Goal: Navigation & Orientation: Go to known website

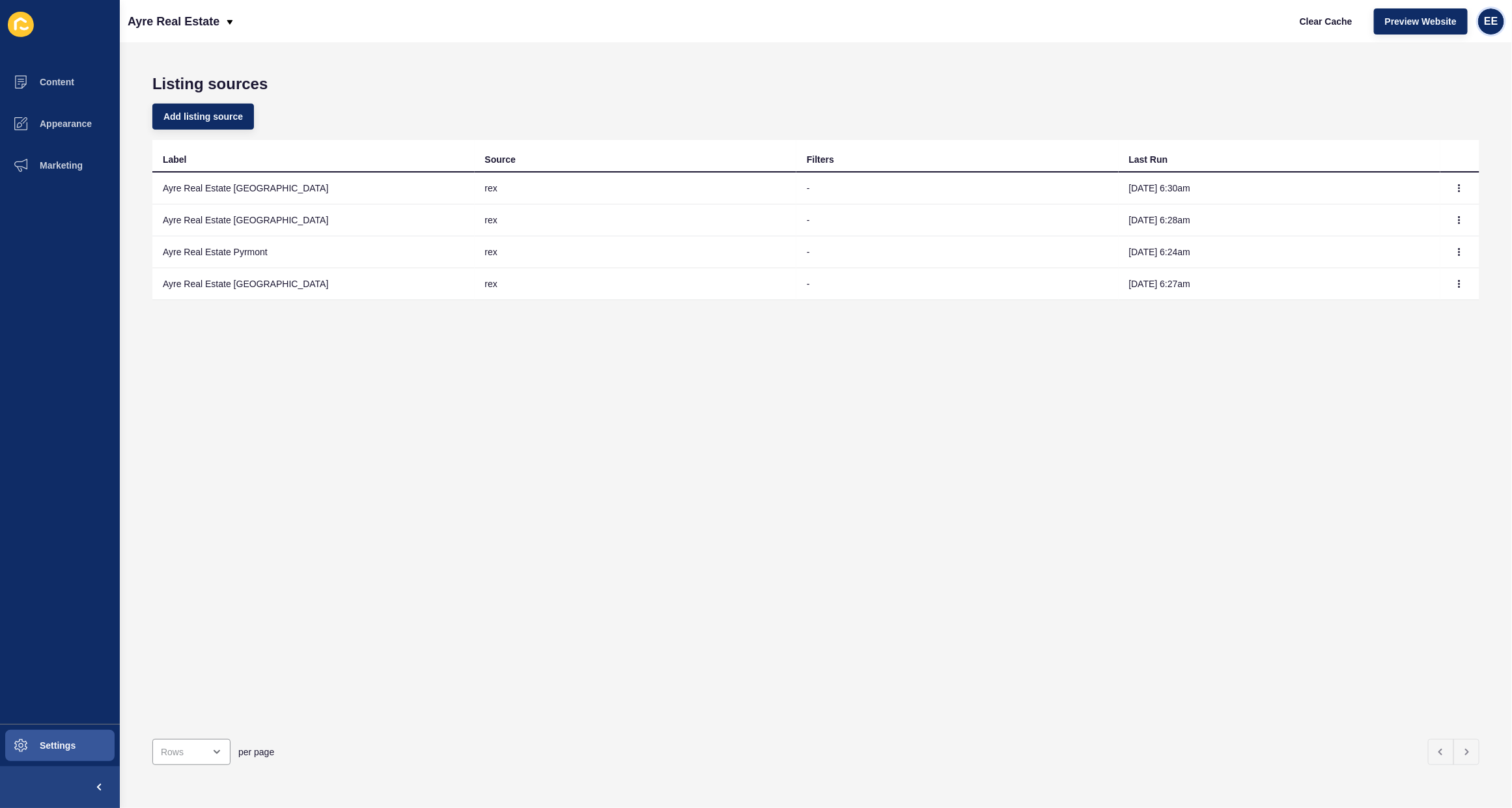
click at [1496, 20] on span "EE" at bounding box center [1490, 21] width 14 height 13
click at [1438, 114] on link "Logout" at bounding box center [1459, 108] width 96 height 29
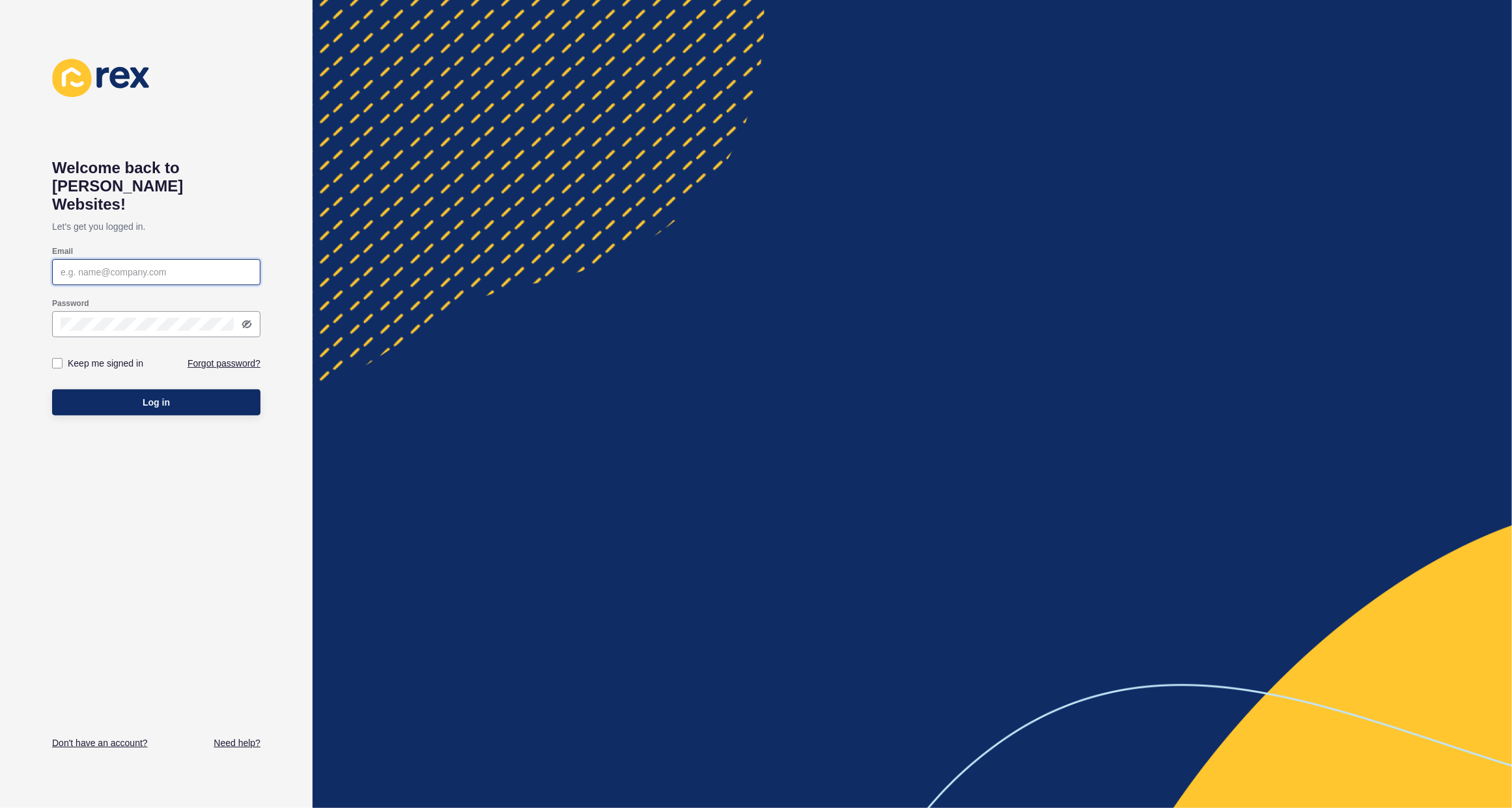
type input "[PERSON_NAME][EMAIL_ADDRESS][PERSON_NAME][DOMAIN_NAME]"
click at [187, 389] on button "Log in" at bounding box center [156, 402] width 208 height 26
